Goal: Transaction & Acquisition: Subscribe to service/newsletter

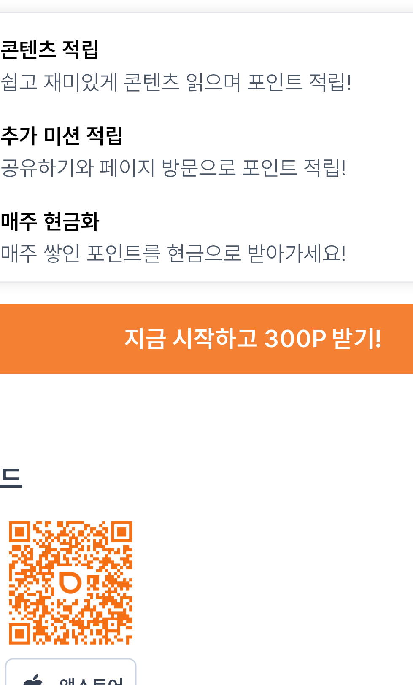
click at [329, 155] on button "지금 시작하고 300P 받기!" at bounding box center [310, 156] width 200 height 22
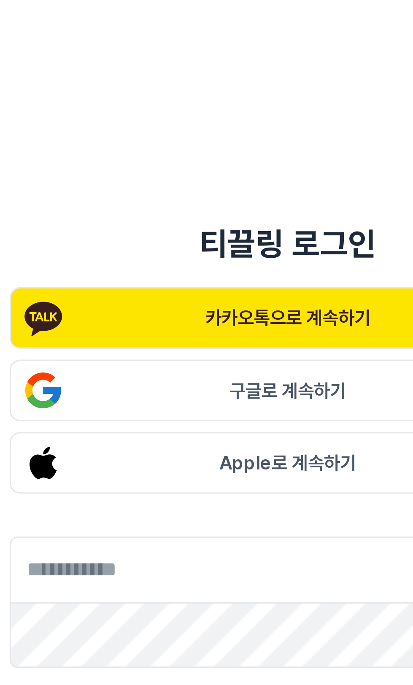
click at [217, 171] on p "카카오톡으로 계속하기" at bounding box center [207, 167] width 52 height 8
